Goal: Task Accomplishment & Management: Manage account settings

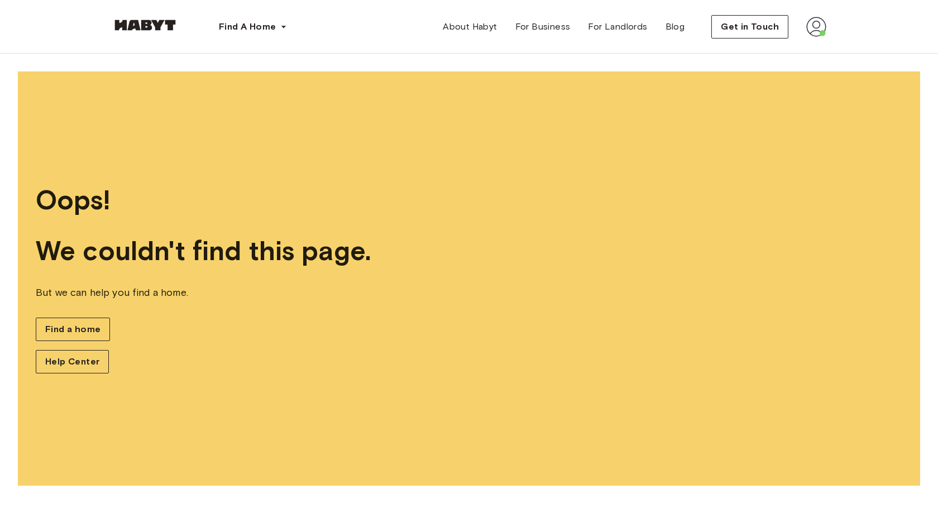
click at [814, 25] on img at bounding box center [817, 27] width 20 height 20
click at [794, 51] on span "Profile" at bounding box center [783, 52] width 28 height 13
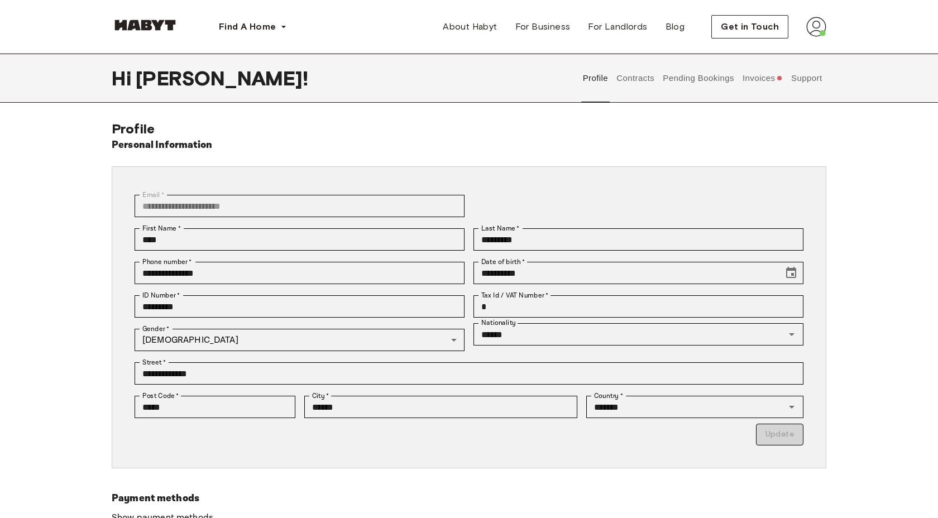
click at [772, 80] on button "Invoices" at bounding box center [762, 78] width 43 height 49
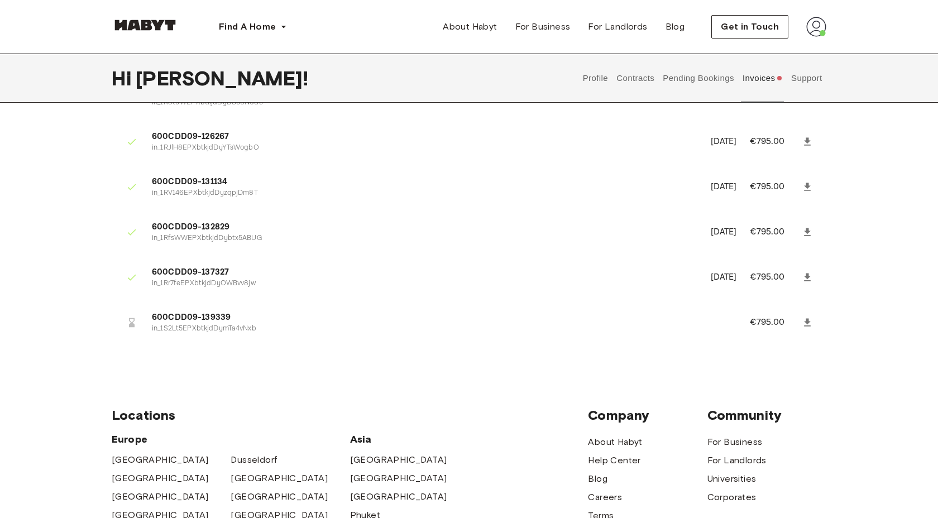
scroll to position [388, 0]
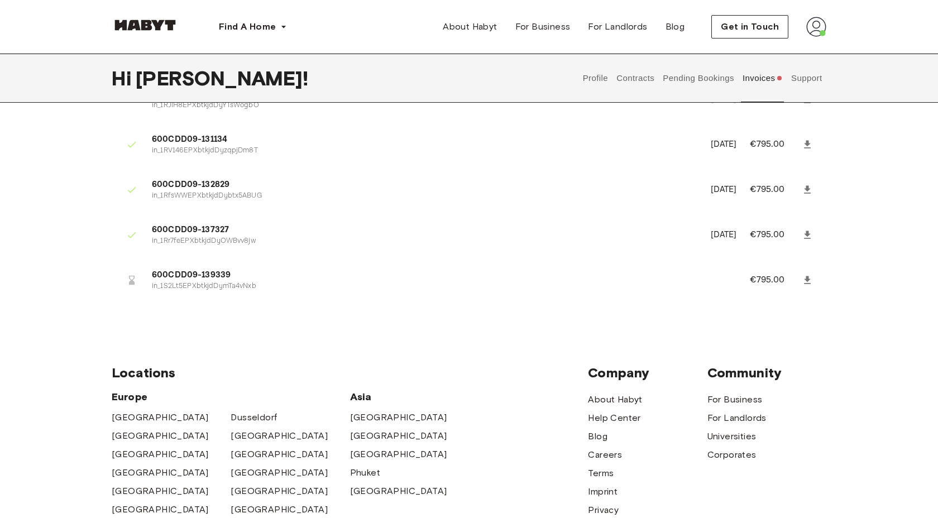
click at [804, 278] on icon at bounding box center [807, 280] width 11 height 11
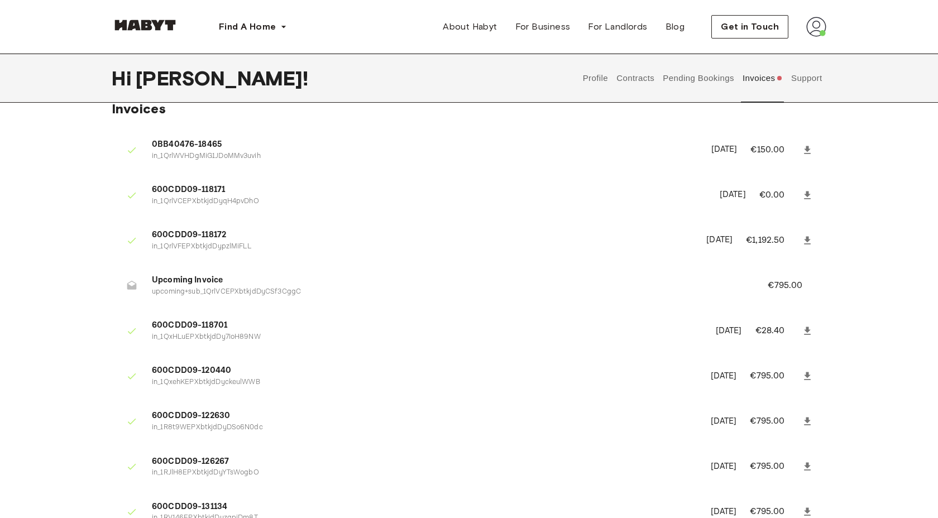
scroll to position [0, 0]
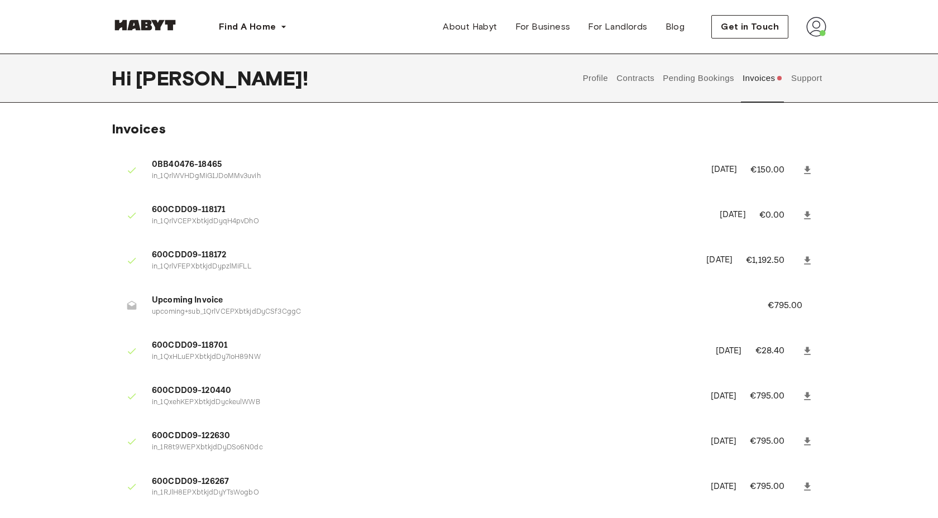
click at [807, 79] on button "Support" at bounding box center [807, 78] width 34 height 49
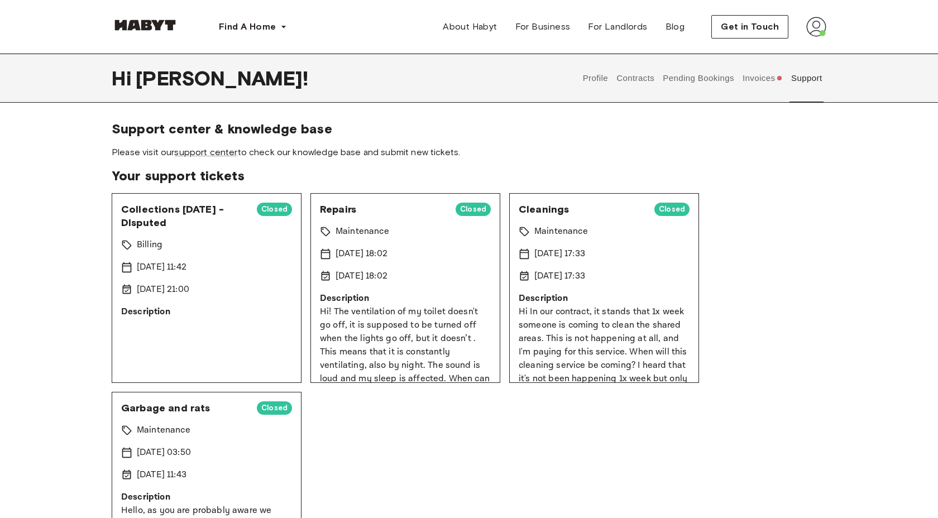
click at [814, 31] on img at bounding box center [817, 27] width 20 height 20
click at [823, 218] on div "Collections [DATE] - DIsputed Closed Billing [DATE] 11:42 [DATE] 21:00 Descript…" at bounding box center [469, 387] width 715 height 389
click at [791, 202] on div "Collections [DATE] - DIsputed Closed Billing [DATE] 11:42 [DATE] 21:00 Descript…" at bounding box center [469, 387] width 715 height 389
click at [640, 80] on button "Contracts" at bounding box center [636, 78] width 41 height 49
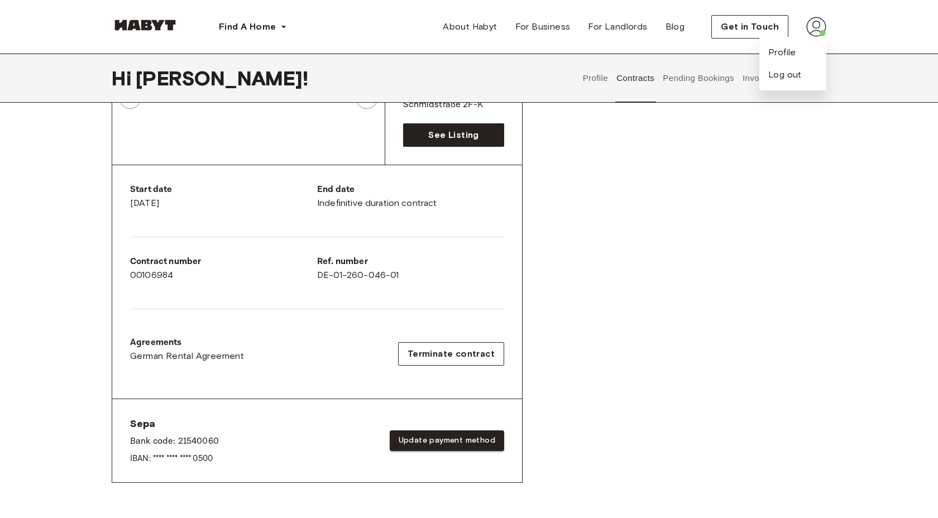
scroll to position [152, 0]
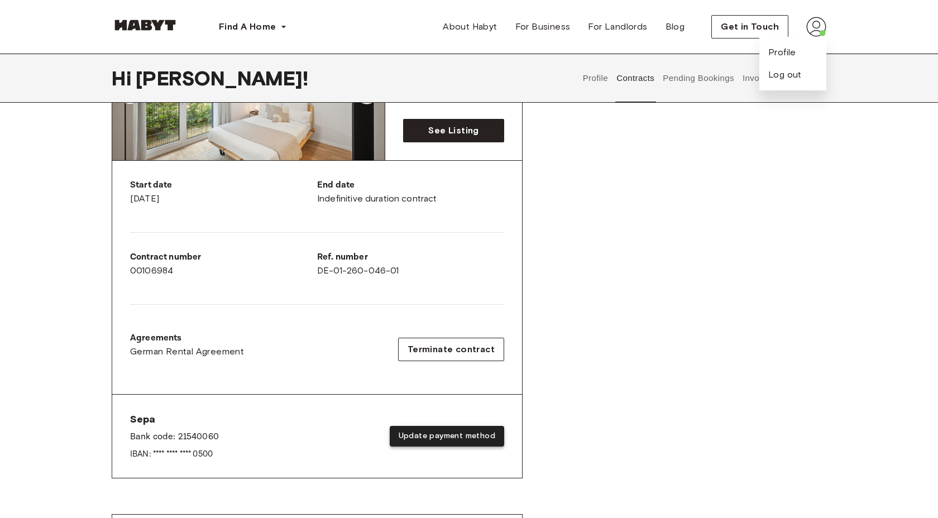
click at [452, 436] on button "Update payment method" at bounding box center [447, 436] width 115 height 21
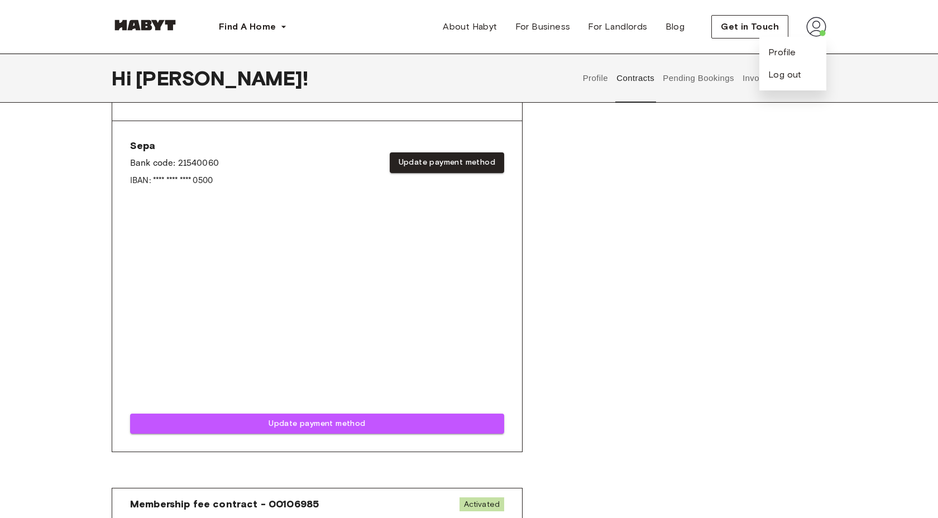
scroll to position [505, 0]
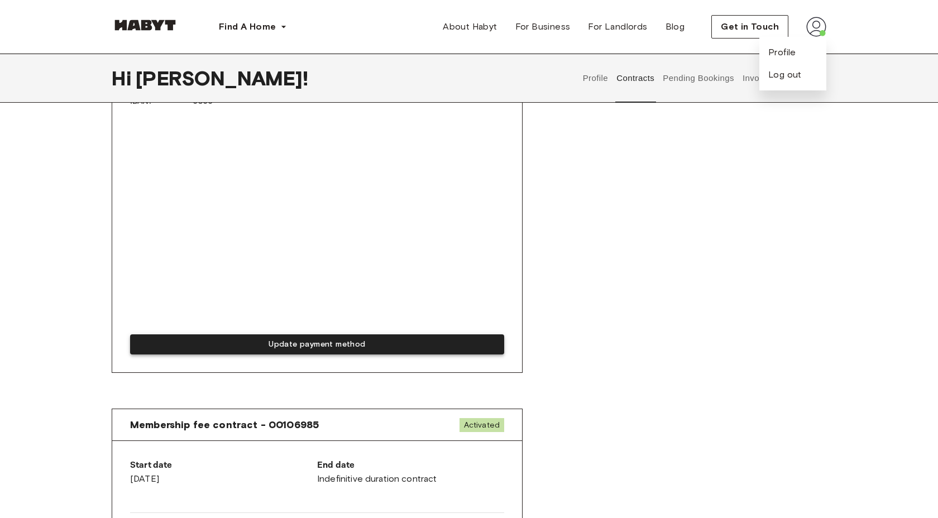
click at [265, 345] on button "Update payment method" at bounding box center [317, 345] width 374 height 21
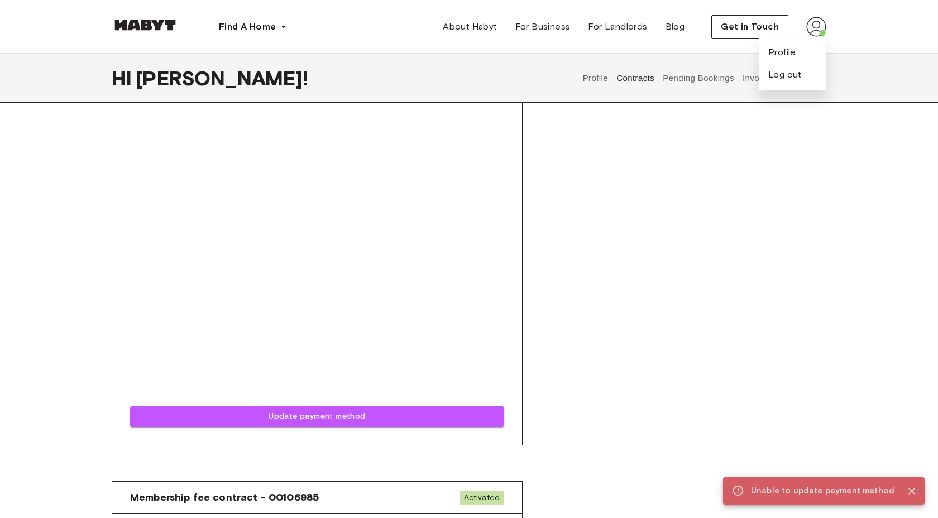
scroll to position [630, 0]
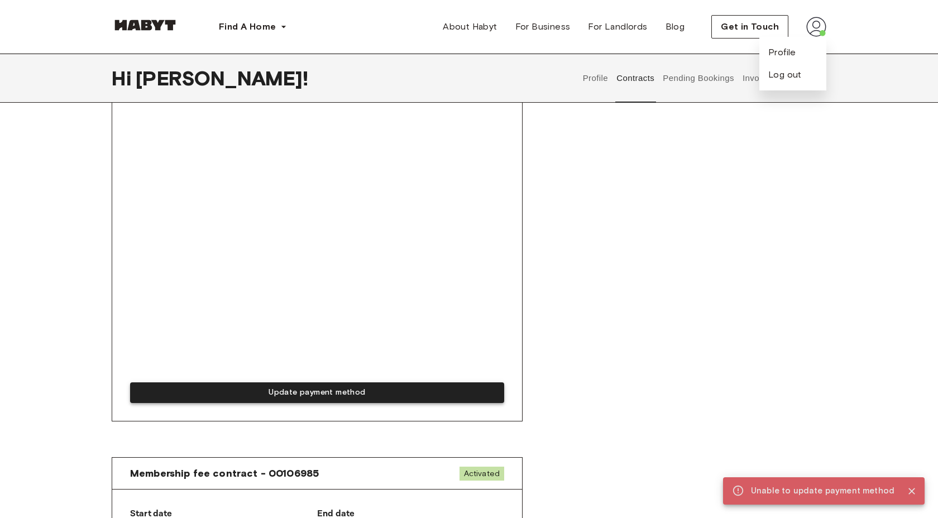
click at [288, 399] on button "Update payment method" at bounding box center [317, 393] width 374 height 21
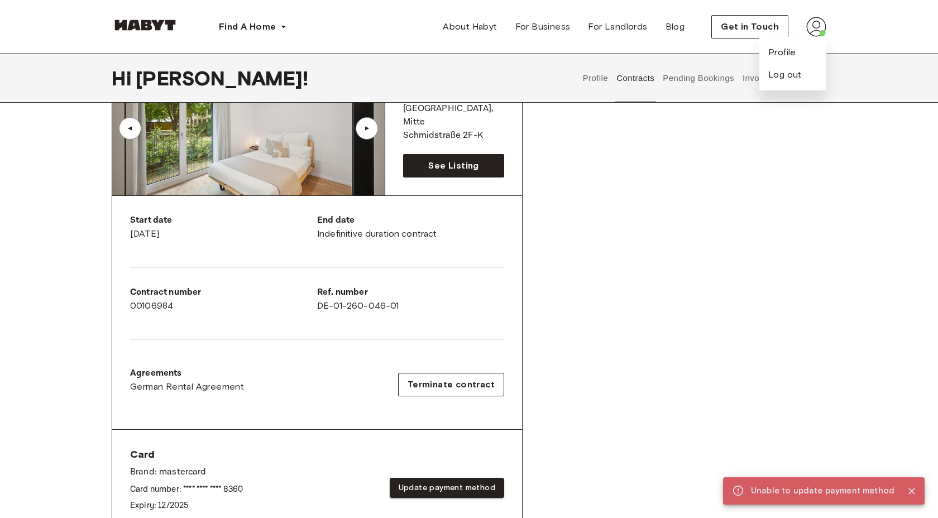
scroll to position [101, 0]
